Goal: Task Accomplishment & Management: Complete application form

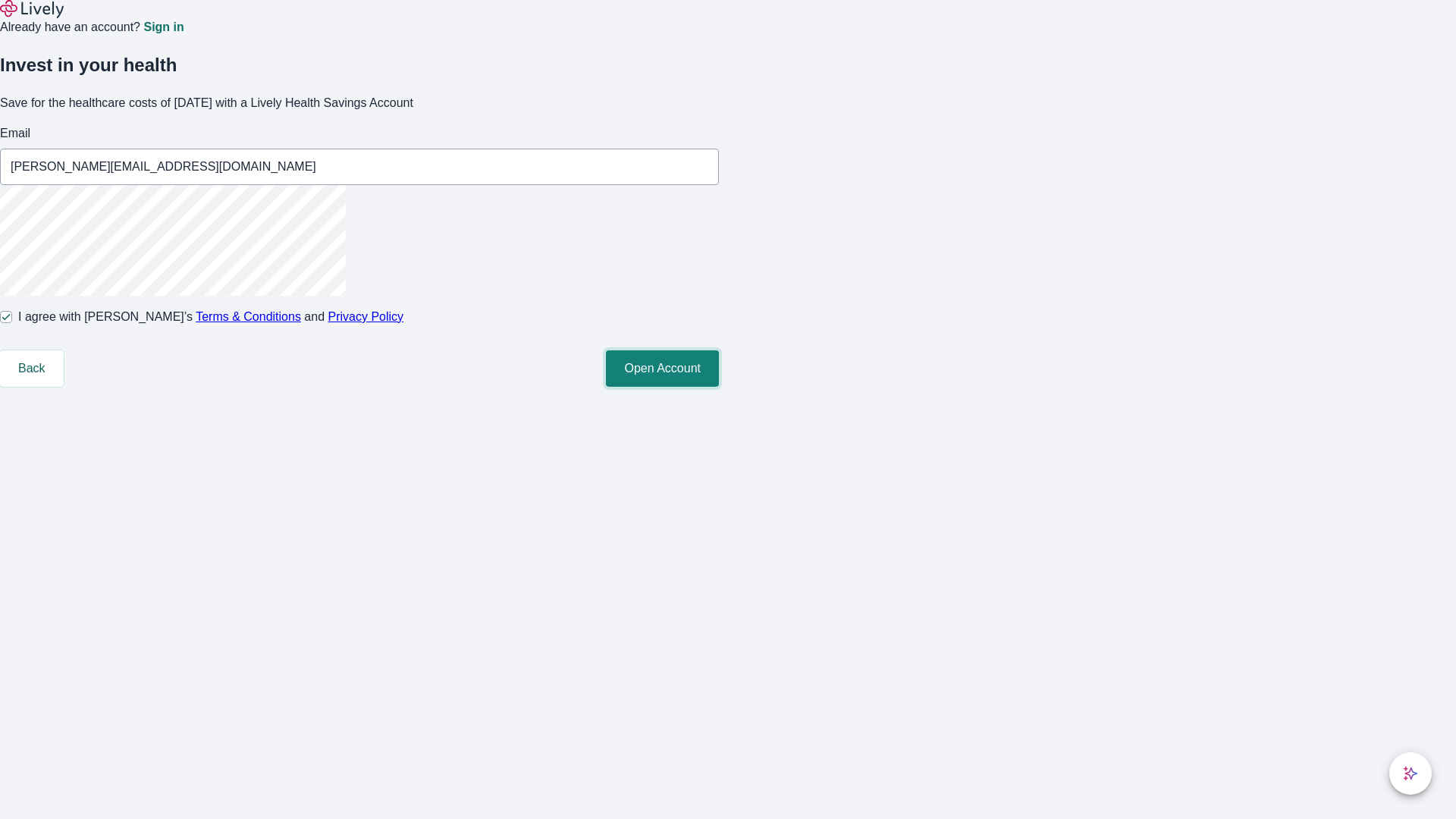
click at [719, 387] on button "Open Account" at bounding box center [662, 369] width 113 height 36
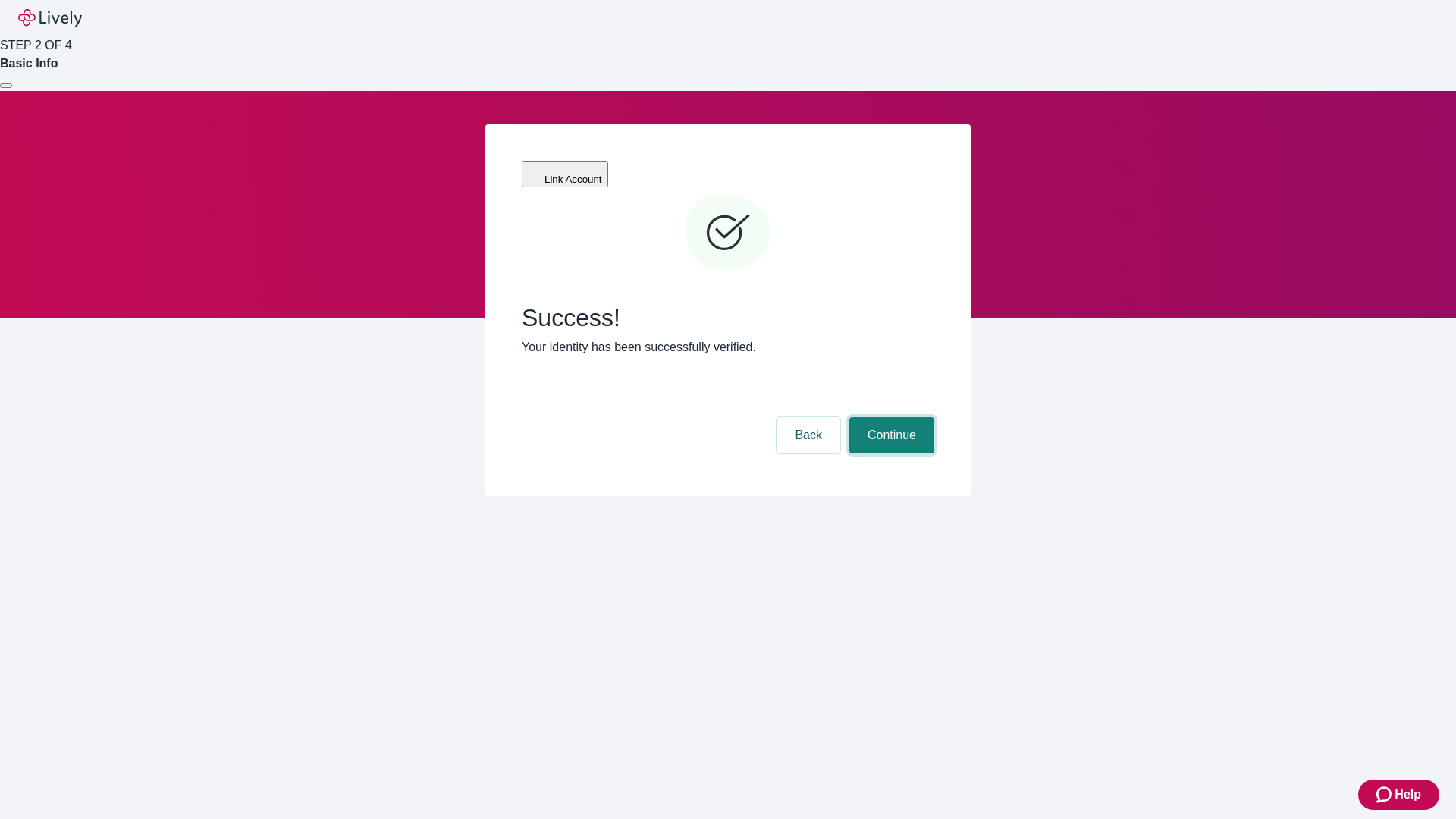
click at [890, 418] on button "Continue" at bounding box center [892, 436] width 85 height 36
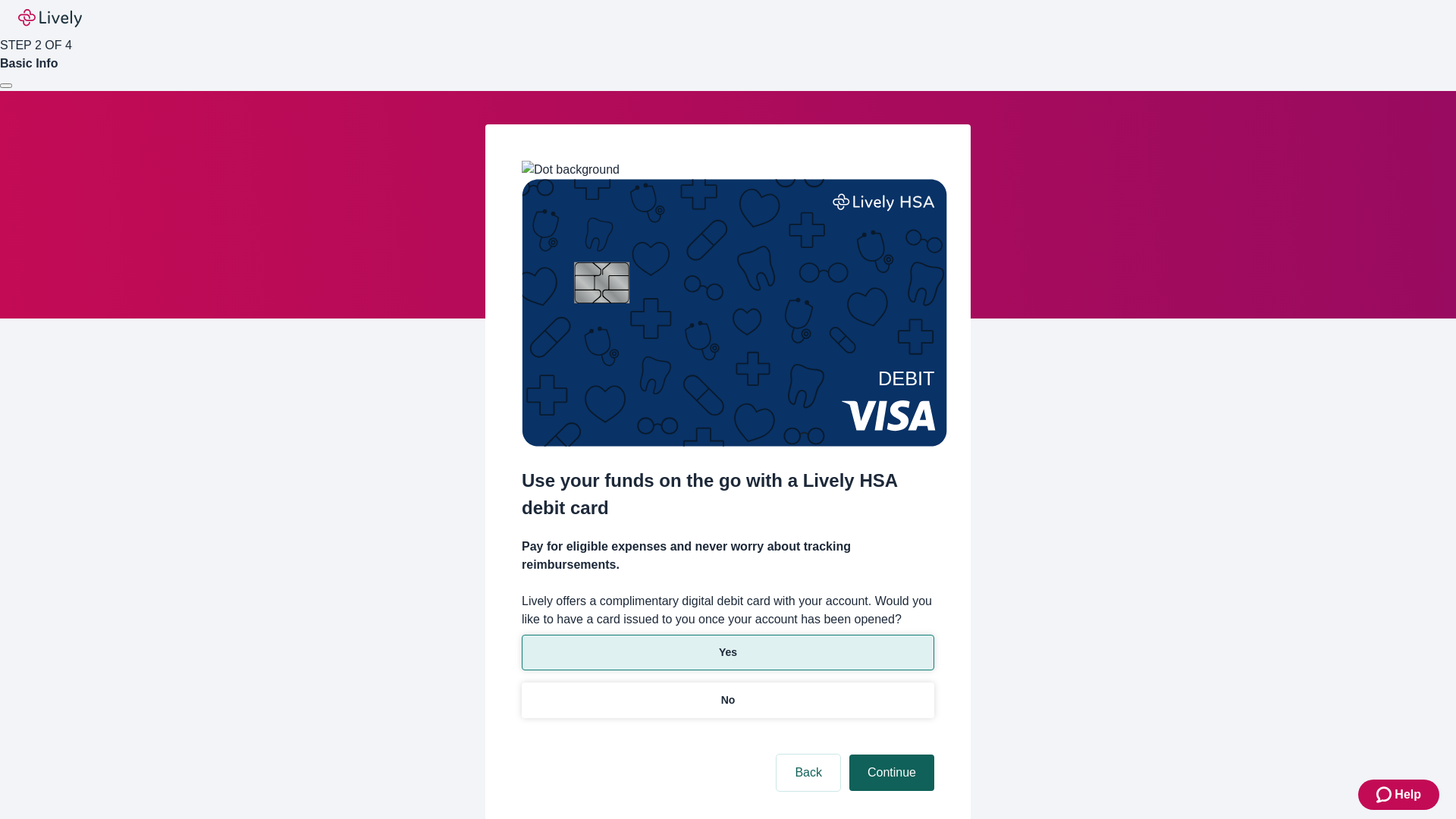
click at [728, 645] on p "Yes" at bounding box center [728, 653] width 18 height 16
click at [890, 755] on button "Continue" at bounding box center [892, 773] width 85 height 36
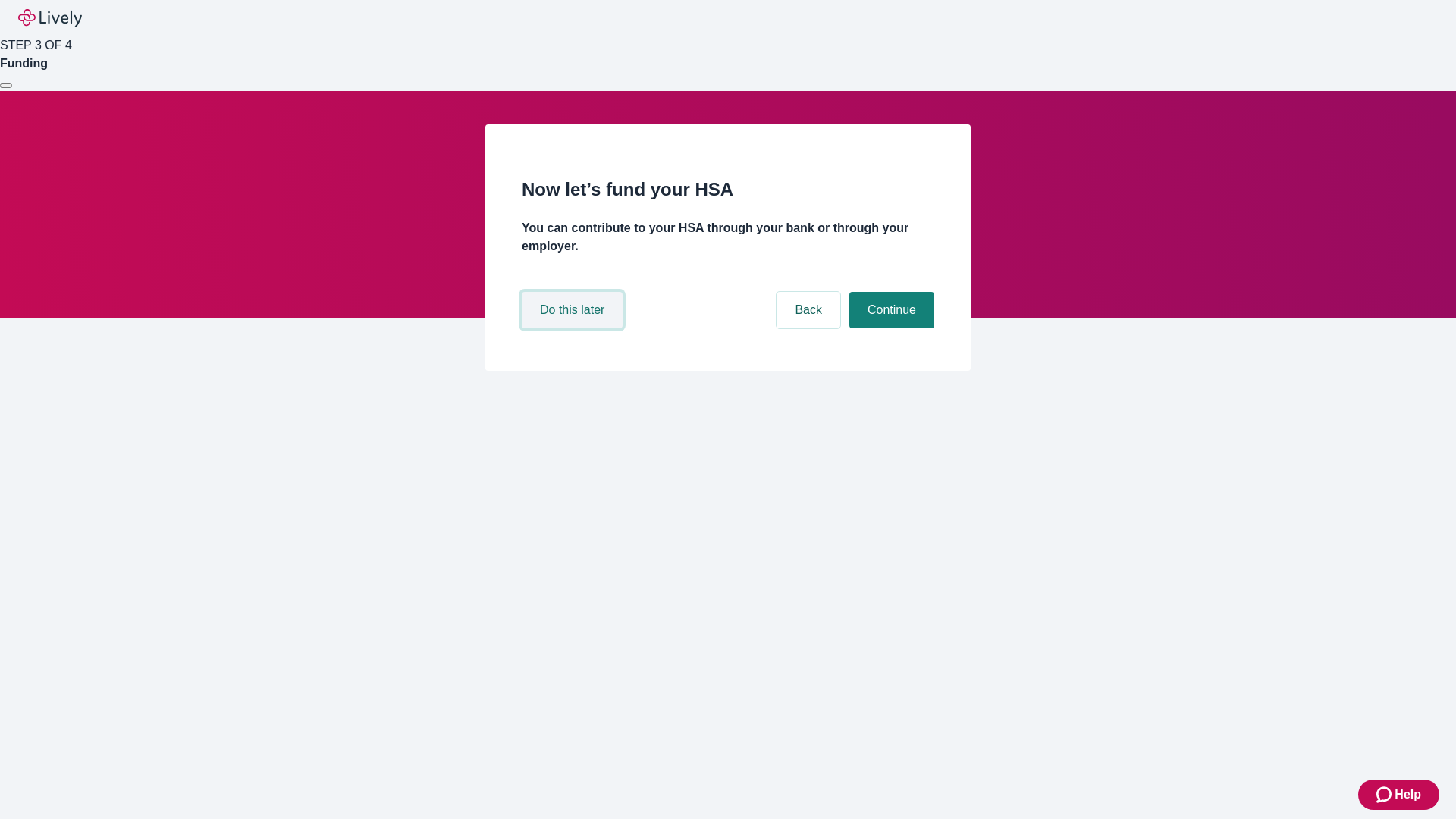
click at [574, 328] on button "Do this later" at bounding box center [572, 310] width 101 height 36
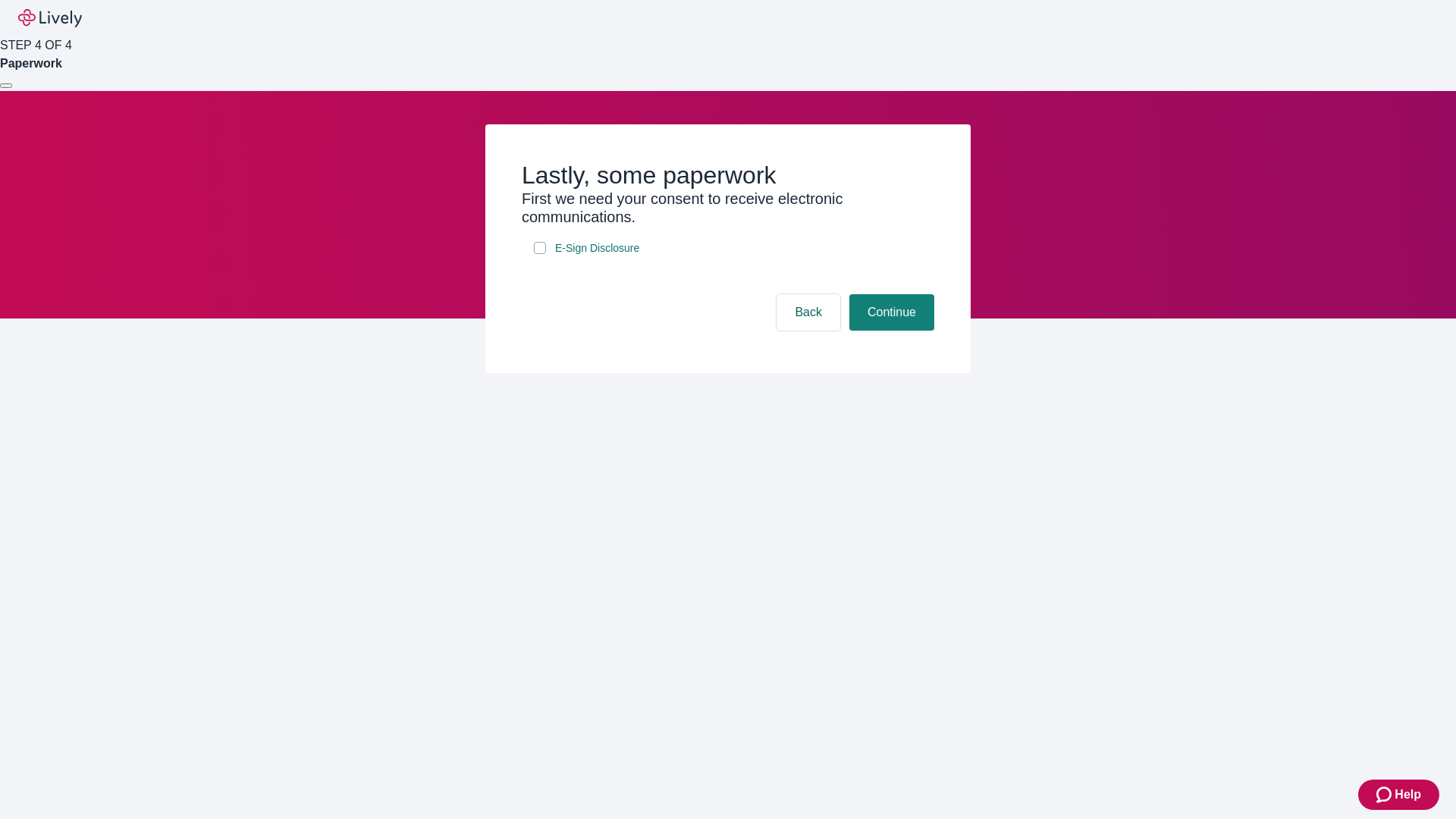
click at [540, 254] on input "E-Sign Disclosure" at bounding box center [539, 248] width 12 height 12
checkbox input "true"
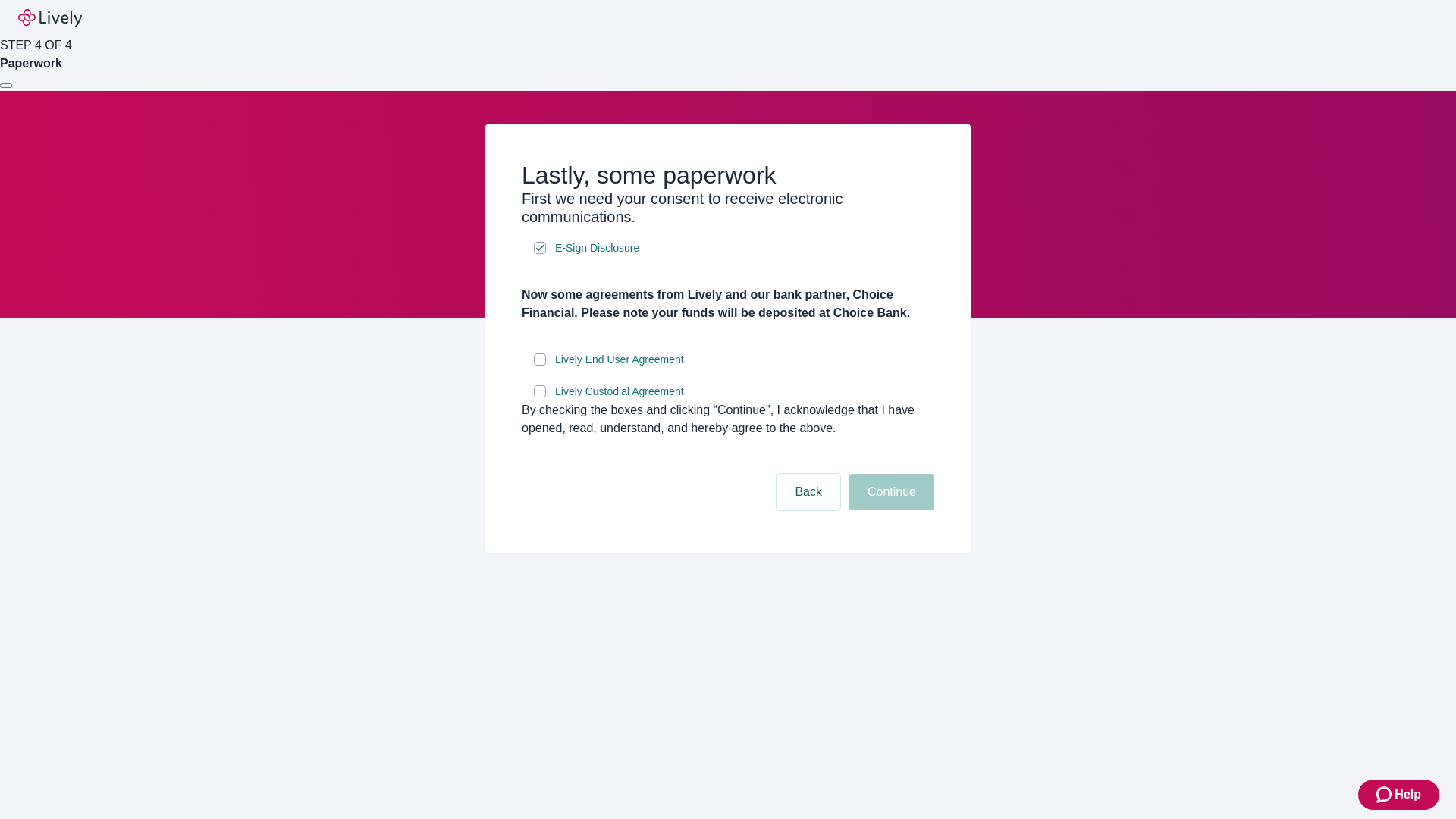
click at [540, 366] on input "Lively End User Agreement" at bounding box center [539, 359] width 12 height 12
checkbox input "true"
click at [540, 397] on input "Lively Custodial Agreement" at bounding box center [539, 391] width 12 height 12
checkbox input "true"
click at [890, 511] on button "Continue" at bounding box center [892, 493] width 85 height 36
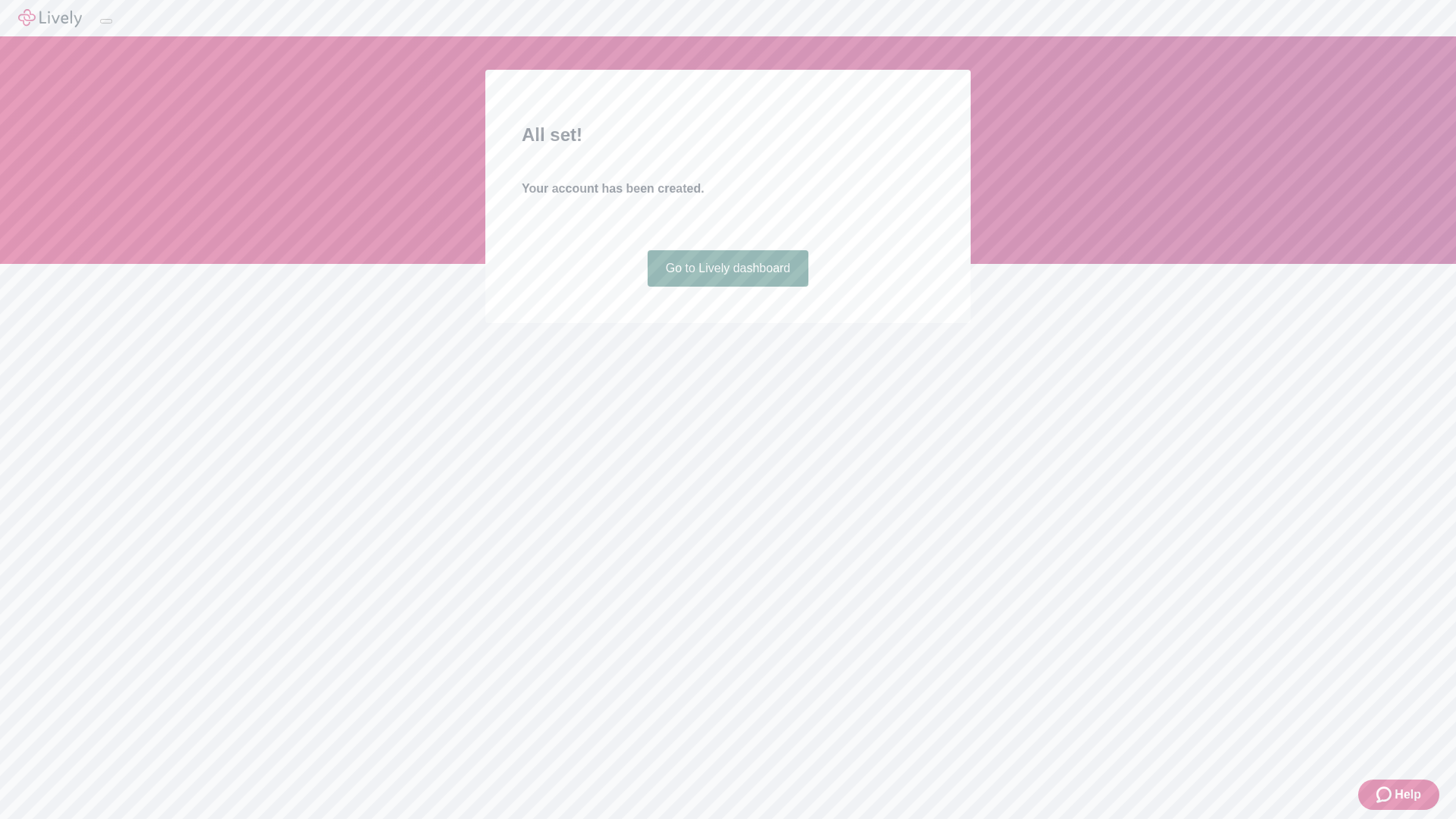
click at [728, 287] on link "Go to Lively dashboard" at bounding box center [728, 269] width 161 height 36
